Goal: Task Accomplishment & Management: Complete application form

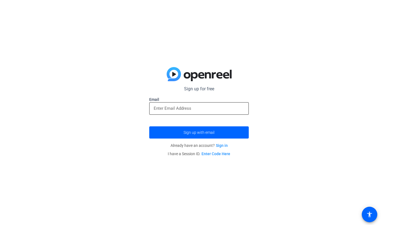
click at [200, 109] on input "email" at bounding box center [199, 108] width 91 height 7
type input "[EMAIL_ADDRESS][DOMAIN_NAME]"
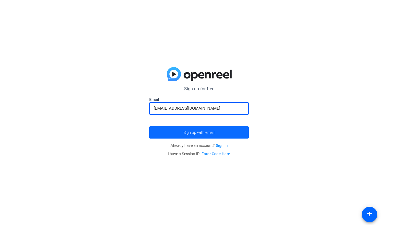
click at [198, 132] on span "Sign up with email" at bounding box center [199, 132] width 31 height 0
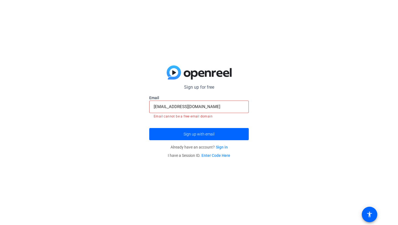
click at [219, 105] on input "[EMAIL_ADDRESS][DOMAIN_NAME]" at bounding box center [199, 106] width 91 height 7
drag, startPoint x: 207, startPoint y: 104, endPoint x: 139, endPoint y: 104, distance: 67.8
click at [139, 104] on div "Sign up for free [EMAIL_ADDRESS][DOMAIN_NAME] Email [EMAIL_ADDRESS][DOMAIN_NAME…" at bounding box center [199, 112] width 398 height 225
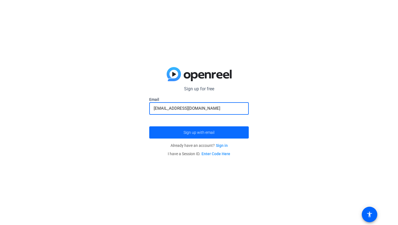
type input "[EMAIL_ADDRESS][DOMAIN_NAME]"
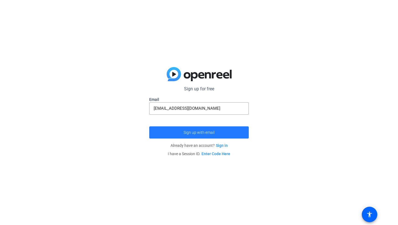
click at [210, 132] on span "Sign up with email" at bounding box center [199, 132] width 31 height 0
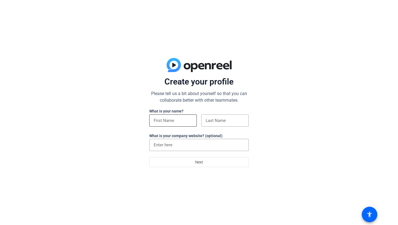
click at [175, 120] on input at bounding box center [173, 120] width 39 height 7
type input "josie"
type input "robertson"
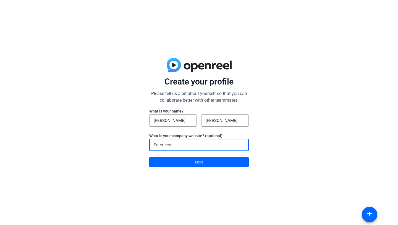
click at [189, 144] on input at bounding box center [199, 144] width 91 height 7
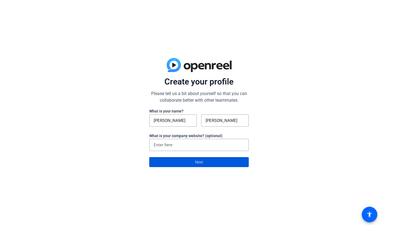
click at [182, 159] on span at bounding box center [199, 161] width 99 height 13
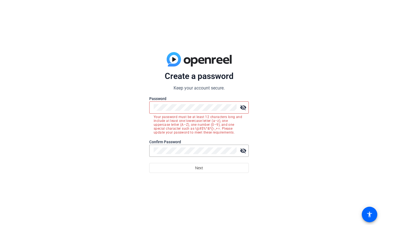
click at [164, 123] on mat-error "Your password must be at least 12 characters long and include at least one lowe…" at bounding box center [199, 123] width 91 height 21
click at [124, 103] on div "Create a password Keep your account secure. Password visibility_off Your passwo…" at bounding box center [199, 112] width 398 height 225
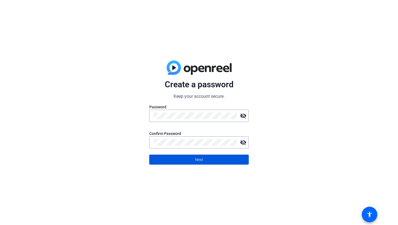
click at [173, 160] on span at bounding box center [199, 159] width 99 height 13
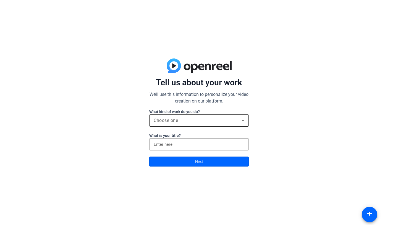
click at [206, 118] on div "Choose one" at bounding box center [198, 120] width 88 height 7
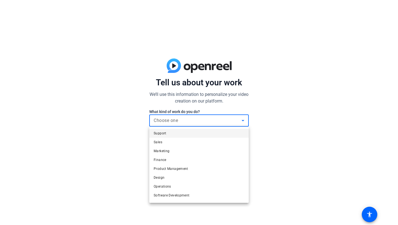
click at [208, 117] on div at bounding box center [199, 112] width 398 height 225
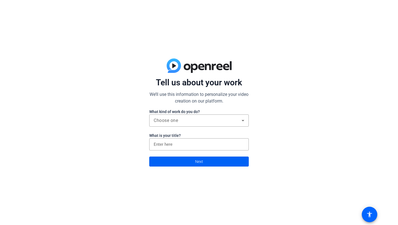
click at [227, 163] on span at bounding box center [199, 161] width 99 height 13
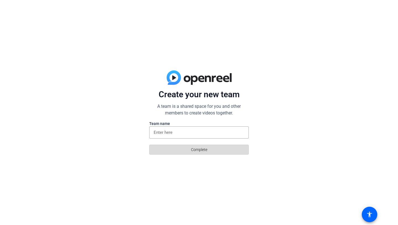
click at [210, 152] on span at bounding box center [199, 149] width 99 height 13
click at [202, 135] on input at bounding box center [199, 132] width 91 height 7
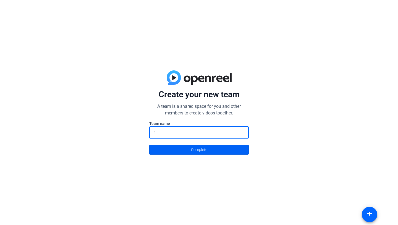
type input "1"
click at [201, 145] on span "Complete" at bounding box center [199, 149] width 16 height 11
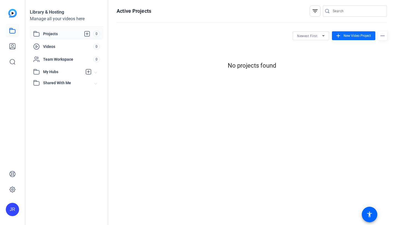
click at [351, 33] on span "New Video Project" at bounding box center [357, 35] width 27 height 5
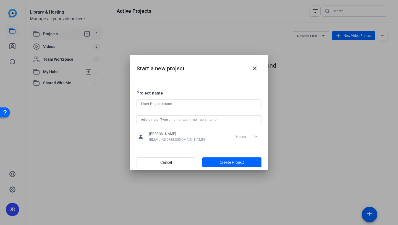
click at [217, 103] on input at bounding box center [199, 103] width 116 height 7
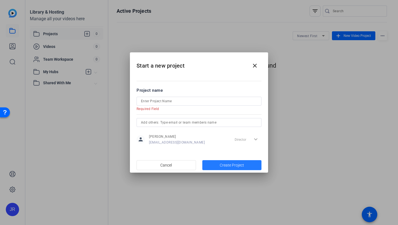
click at [221, 161] on button "Create Project" at bounding box center [232, 165] width 59 height 10
click at [203, 98] on input at bounding box center [199, 101] width 116 height 7
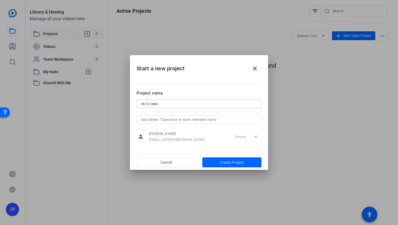
type input "ob in news"
click at [223, 165] on span "Create Project" at bounding box center [232, 162] width 24 height 6
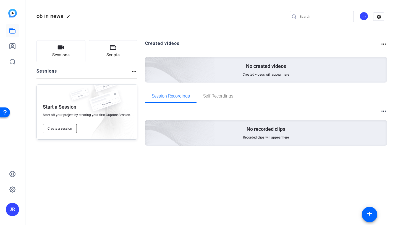
click at [67, 127] on span "Create a session" at bounding box center [60, 128] width 25 height 4
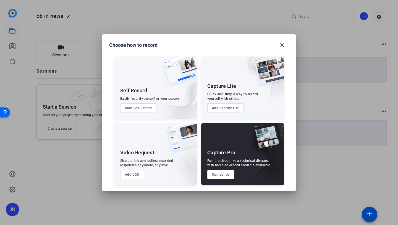
click at [149, 110] on button "Start Self Record" at bounding box center [138, 107] width 37 height 9
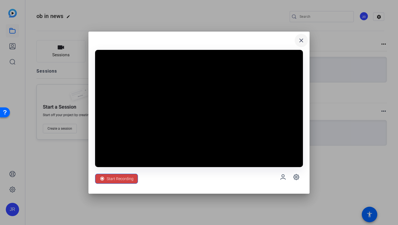
click at [302, 38] on mat-icon "close" at bounding box center [301, 40] width 7 height 7
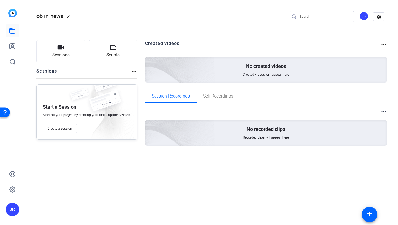
click at [131, 73] on mat-icon "more_horiz" at bounding box center [134, 71] width 7 height 7
click at [99, 97] on div at bounding box center [199, 112] width 398 height 225
click at [2, 111] on div "Open Resource Center" at bounding box center [5, 112] width 10 height 10
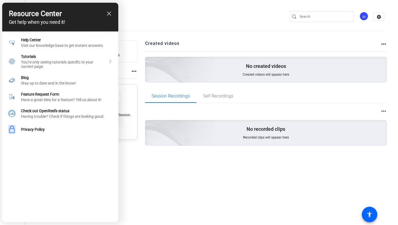
click at [154, 167] on div at bounding box center [199, 112] width 398 height 225
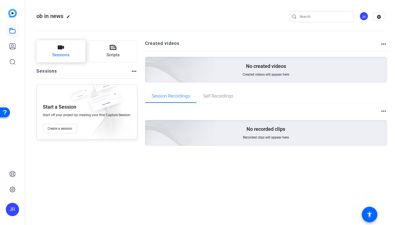
click at [55, 43] on button "Sessions" at bounding box center [61, 51] width 49 height 22
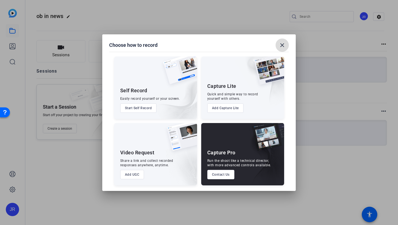
click at [282, 45] on mat-icon "close" at bounding box center [282, 45] width 7 height 7
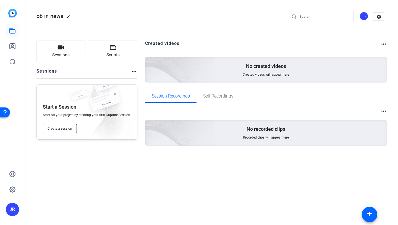
click at [74, 125] on button "Create a session" at bounding box center [60, 128] width 34 height 9
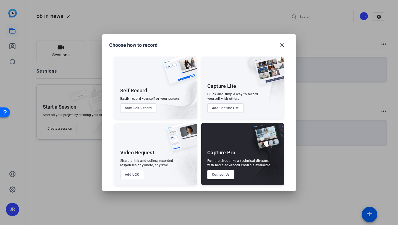
click at [137, 110] on button "Start Self Record" at bounding box center [138, 107] width 37 height 9
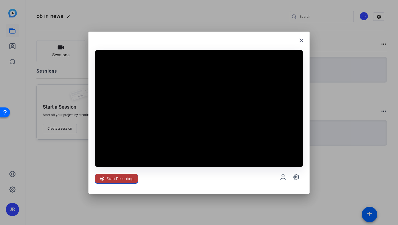
click at [114, 180] on span "Start Recording" at bounding box center [120, 178] width 27 height 11
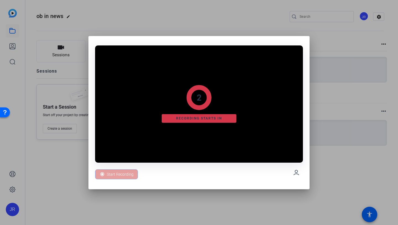
click at [117, 174] on div "Start Recording" at bounding box center [116, 174] width 43 height 10
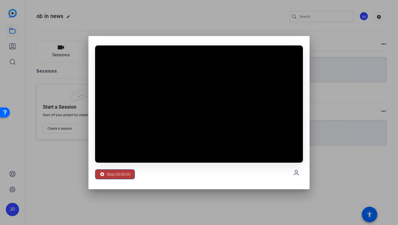
click at [129, 170] on span "Stop 00:00:00" at bounding box center [119, 174] width 24 height 11
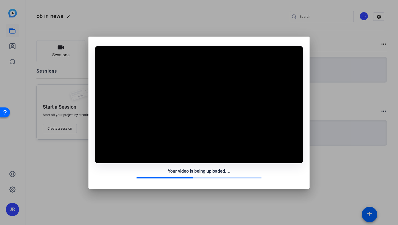
click at [105, 170] on div "Your video is being uploaded...." at bounding box center [199, 171] width 208 height 7
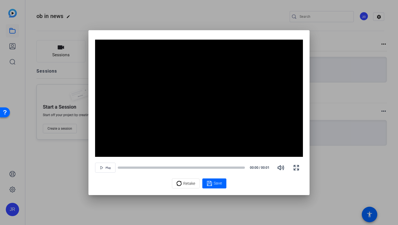
click at [278, 22] on div at bounding box center [199, 112] width 398 height 225
click at [192, 184] on span "Retake" at bounding box center [189, 183] width 12 height 11
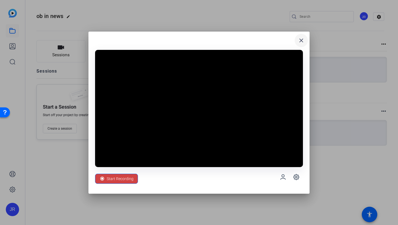
click at [303, 38] on mat-icon "close" at bounding box center [301, 40] width 7 height 7
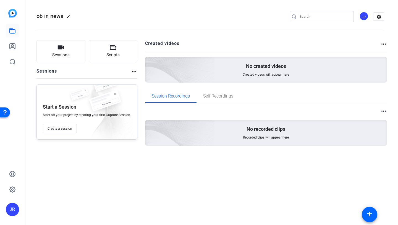
click at [15, 12] on img at bounding box center [12, 13] width 9 height 9
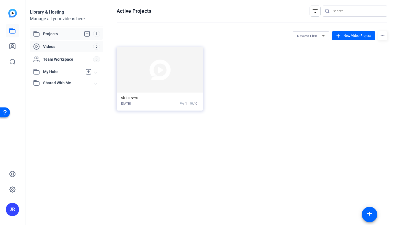
click at [68, 50] on div "Videos" at bounding box center [63, 46] width 60 height 7
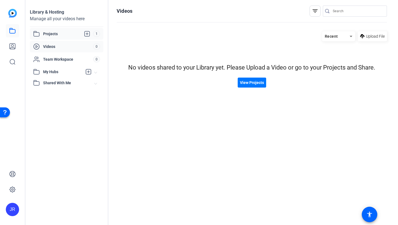
click at [76, 35] on span "Projects" at bounding box center [68, 33] width 50 height 7
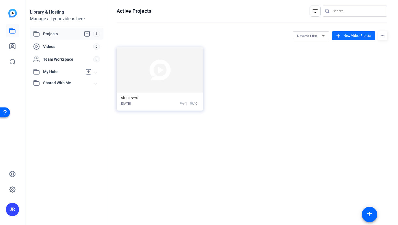
click at [341, 38] on mat-icon "add" at bounding box center [339, 36] width 6 height 6
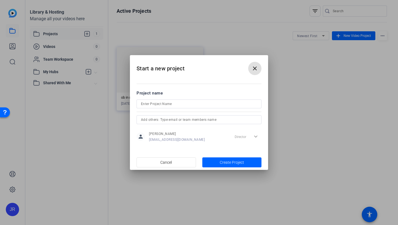
click at [248, 72] on h2 "Start a new project close" at bounding box center [199, 66] width 138 height 22
click at [255, 66] on mat-icon "close" at bounding box center [255, 68] width 7 height 7
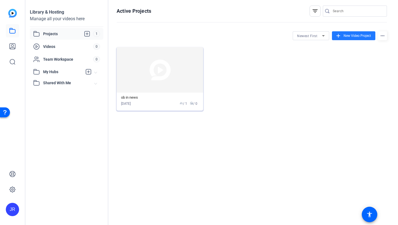
click at [144, 78] on img at bounding box center [160, 69] width 87 height 45
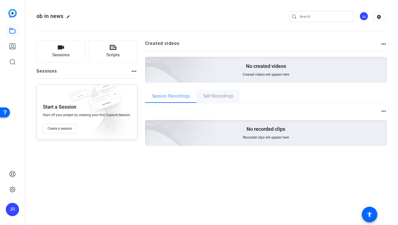
click at [221, 95] on span "Self Recordings" at bounding box center [218, 96] width 30 height 4
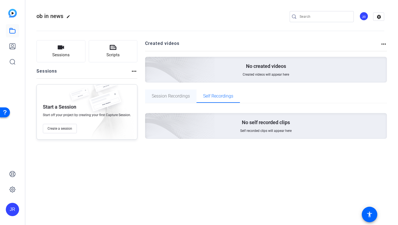
click at [182, 93] on span "Session Recordings" at bounding box center [171, 95] width 38 height 13
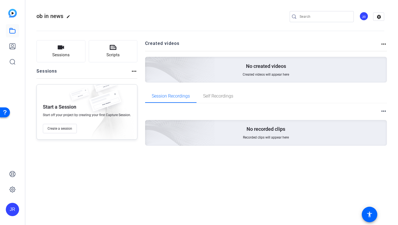
click at [382, 111] on mat-icon "more_horiz" at bounding box center [384, 111] width 7 height 7
click at [229, 98] on div at bounding box center [199, 112] width 398 height 225
click at [98, 55] on button "Scripts" at bounding box center [113, 51] width 49 height 22
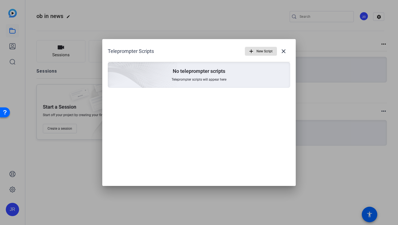
click at [291, 52] on div "Teleprompter Scripts add New Script close No teleprompter scripts Teleprompter …" at bounding box center [199, 66] width 194 height 54
click at [287, 49] on mat-icon "close" at bounding box center [284, 51] width 7 height 7
